Goal: Information Seeking & Learning: Learn about a topic

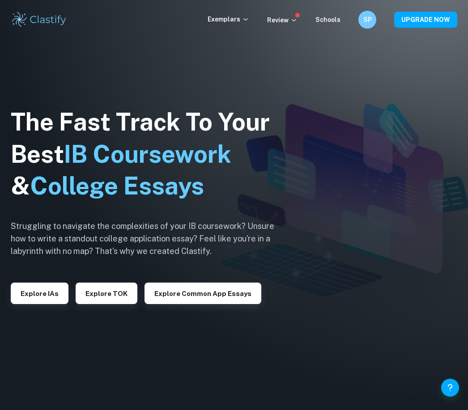
click at [41, 304] on button "Explore IAs" at bounding box center [40, 293] width 58 height 21
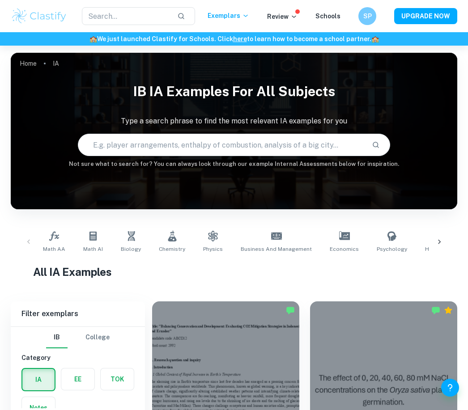
click at [166, 137] on input "text" at bounding box center [221, 144] width 287 height 25
type input "Random walk"
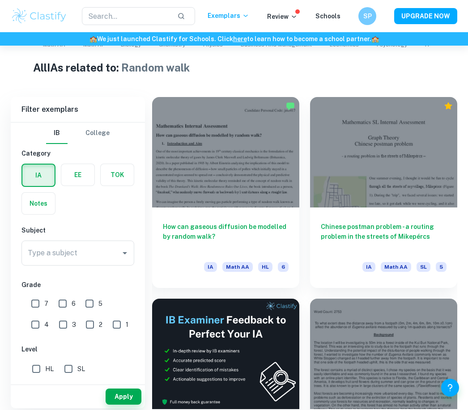
scroll to position [207, 0]
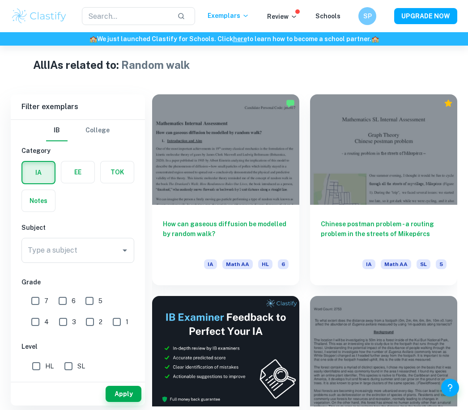
click at [219, 168] on div at bounding box center [225, 149] width 147 height 110
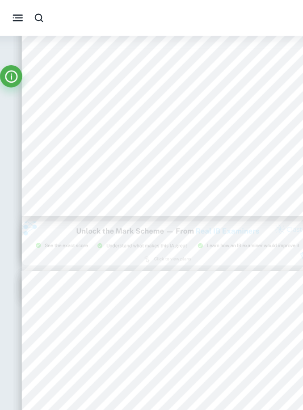
scroll to position [4715, 8]
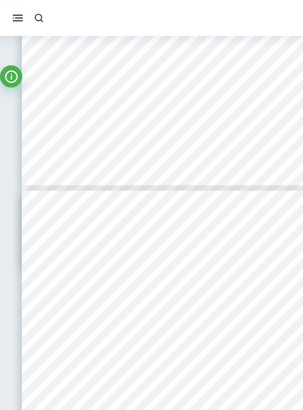
type input "11"
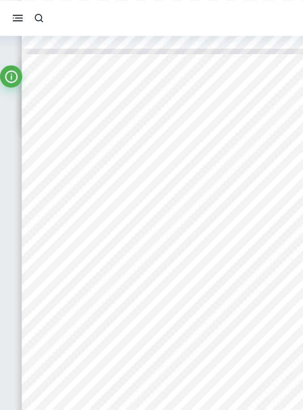
scroll to position [3505, 8]
